Goal: Task Accomplishment & Management: Use online tool/utility

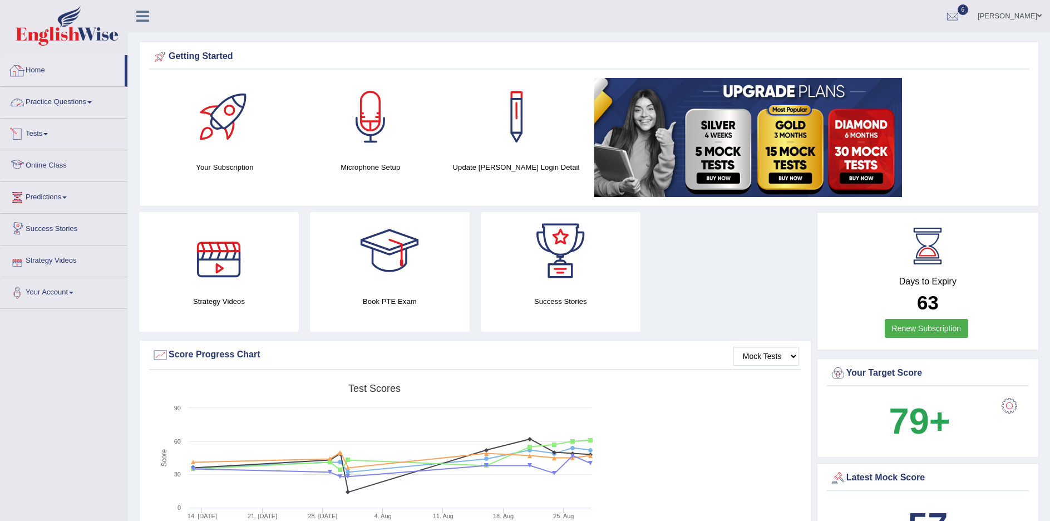
click at [36, 66] on link "Home" at bounding box center [63, 69] width 124 height 28
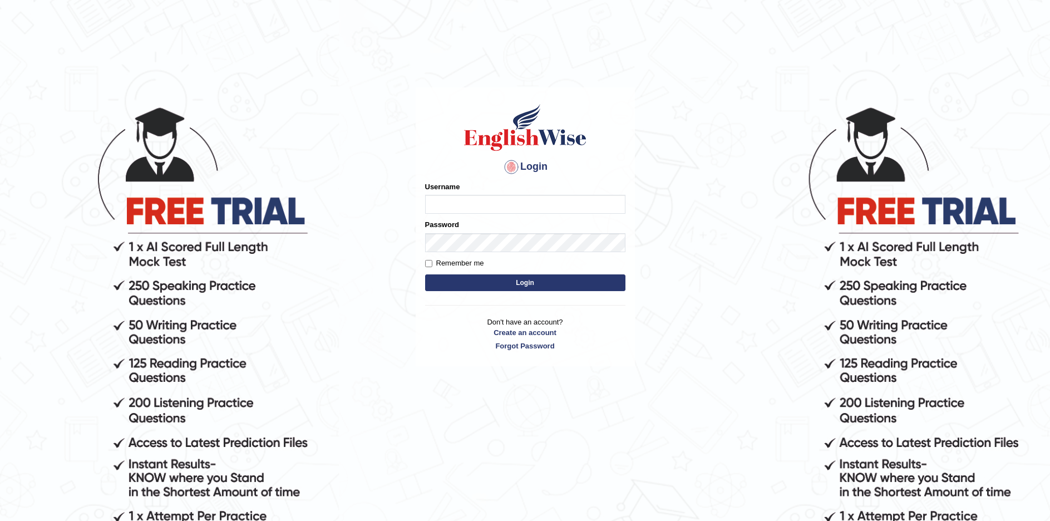
type input "sprajapati"
click at [537, 282] on button "Login" at bounding box center [525, 282] width 200 height 17
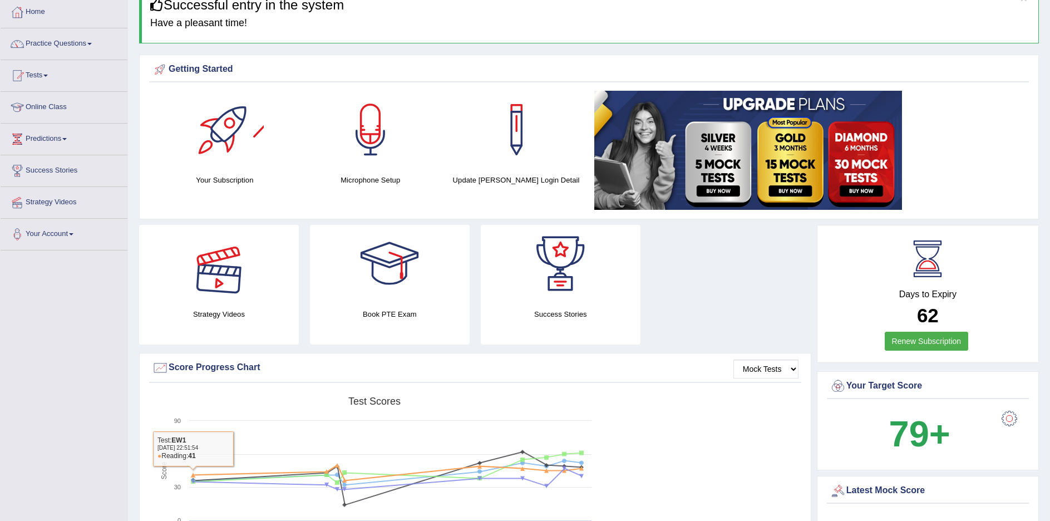
scroll to position [56, 0]
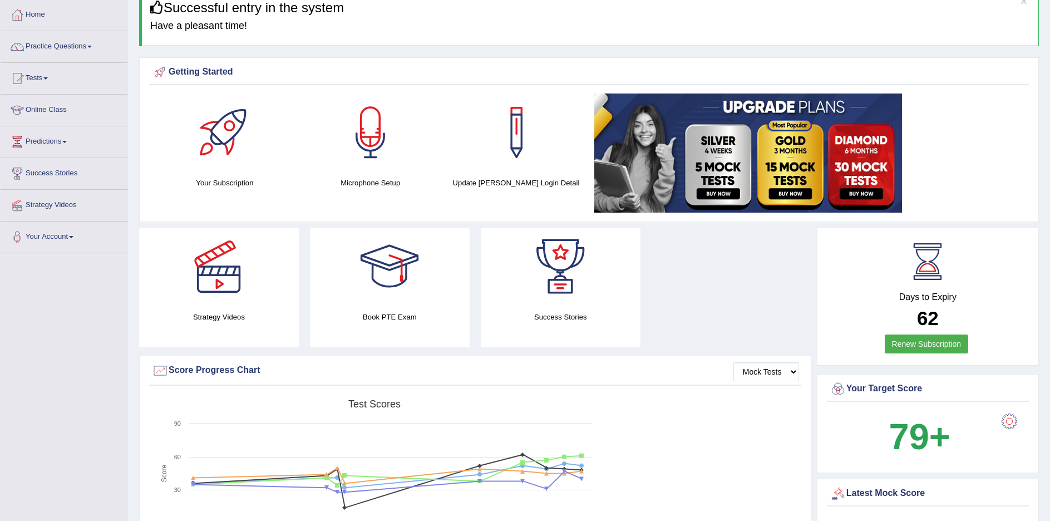
click at [43, 77] on link "Tests" at bounding box center [64, 77] width 127 height 28
click at [41, 100] on link "Take Practice Sectional Test" at bounding box center [73, 104] width 104 height 20
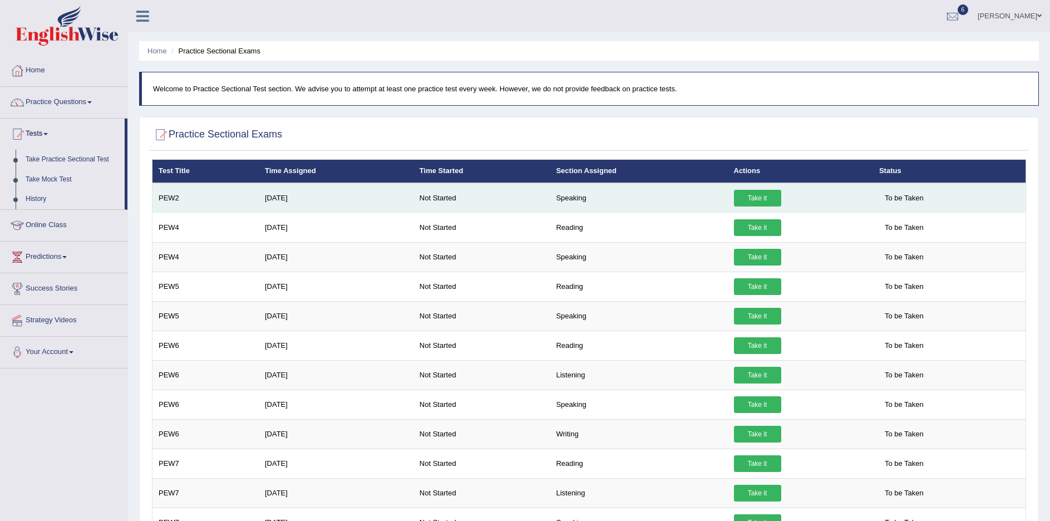
click at [751, 195] on link "Take it" at bounding box center [757, 198] width 47 height 17
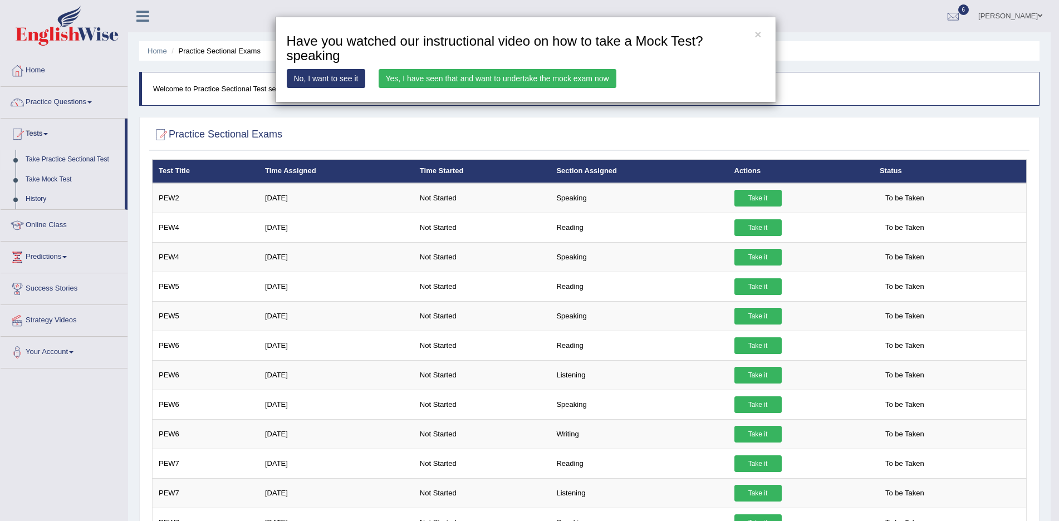
click at [504, 80] on link "Yes, I have seen that and want to undertake the mock exam now" at bounding box center [498, 78] width 238 height 19
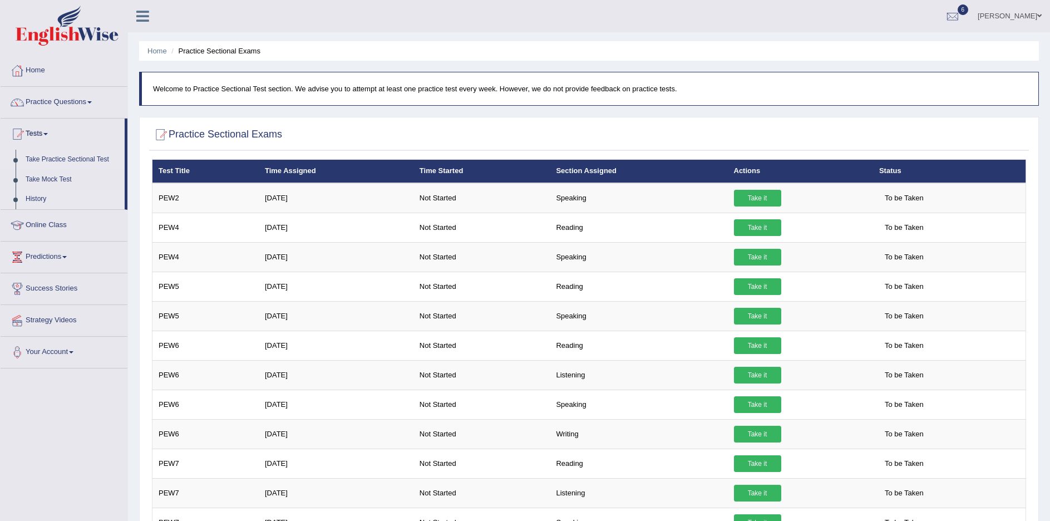
click at [45, 200] on link "History" at bounding box center [73, 199] width 104 height 20
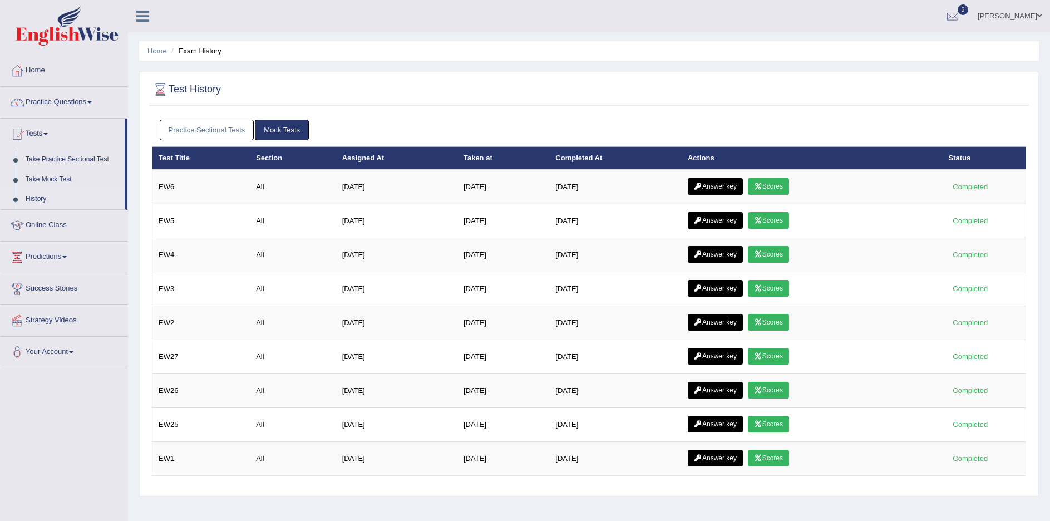
click at [207, 132] on link "Practice Sectional Tests" at bounding box center [207, 130] width 95 height 21
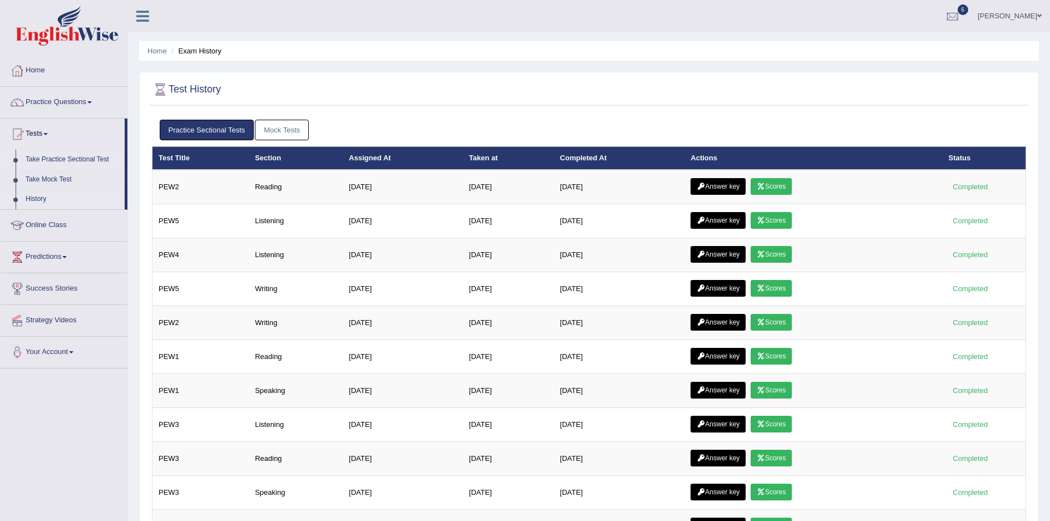
click at [51, 158] on link "Take Practice Sectional Test" at bounding box center [73, 160] width 104 height 20
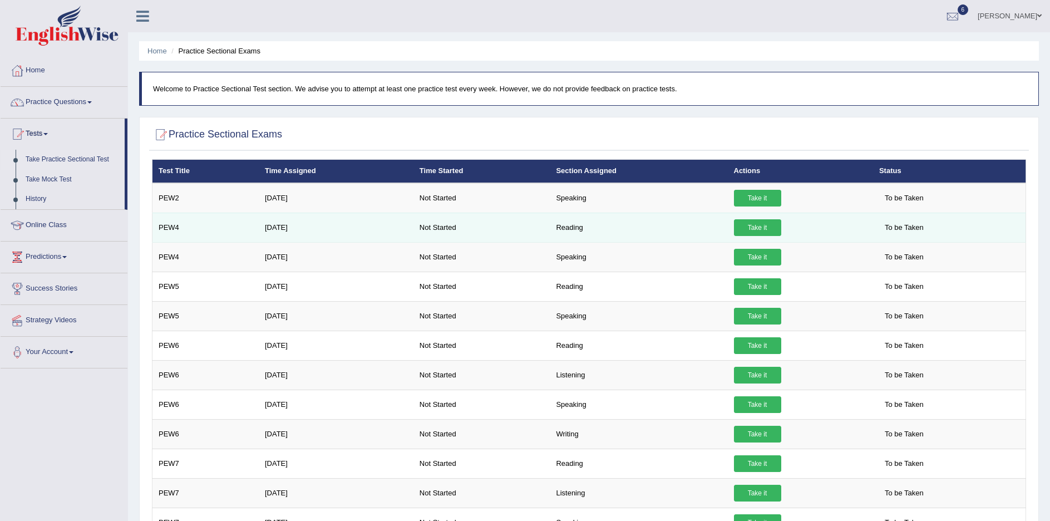
click at [754, 230] on link "Take it" at bounding box center [757, 227] width 47 height 17
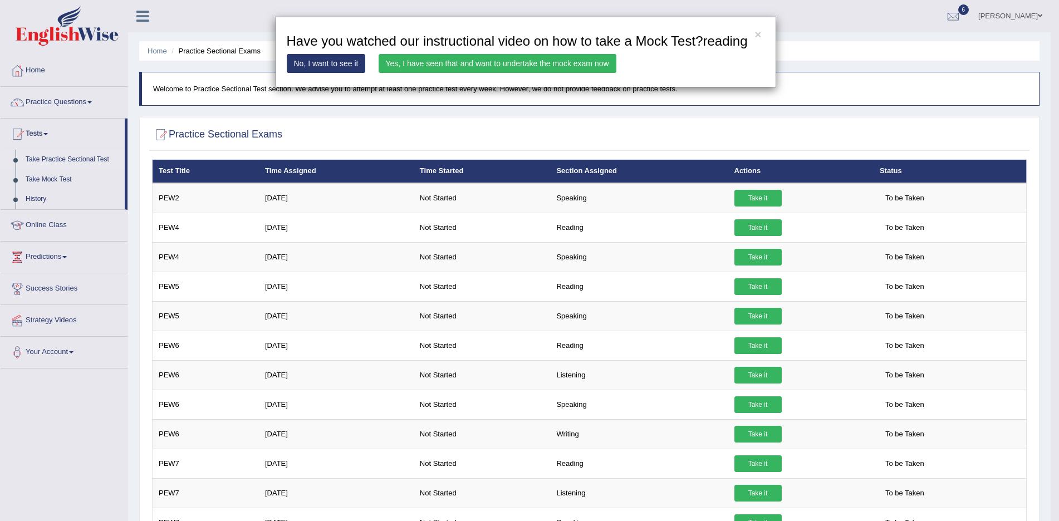
click at [499, 63] on link "Yes, I have seen that and want to undertake the mock exam now" at bounding box center [498, 63] width 238 height 19
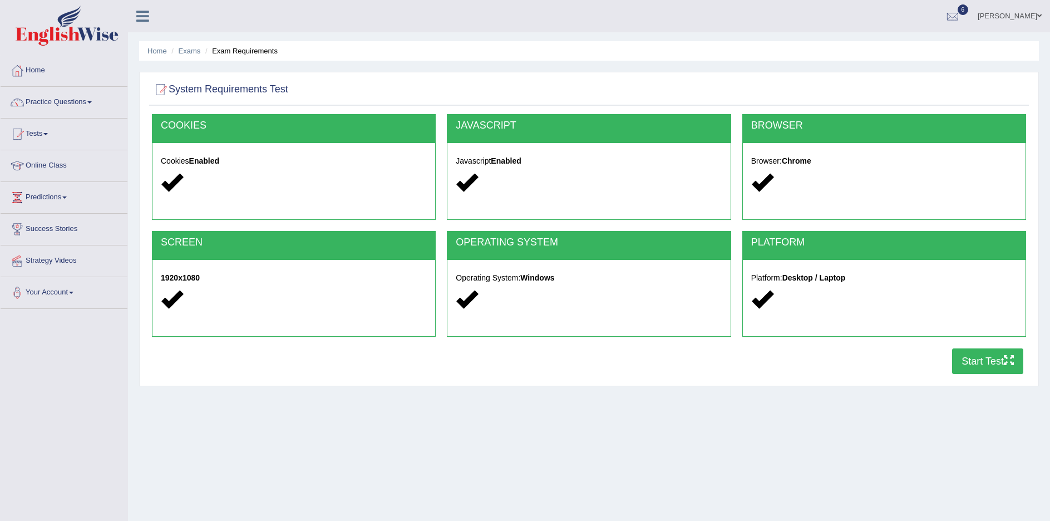
click at [979, 362] on button "Start Test" at bounding box center [987, 361] width 71 height 26
